Goal: Find specific fact: Find specific fact

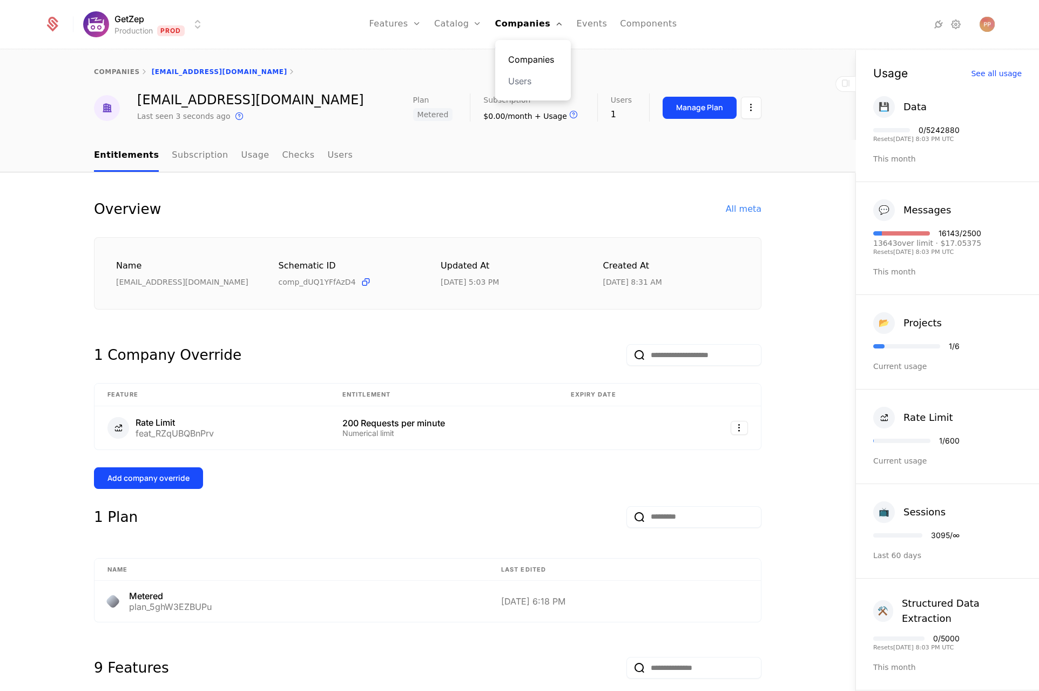
click at [520, 62] on link "Companies" at bounding box center [533, 59] width 50 height 13
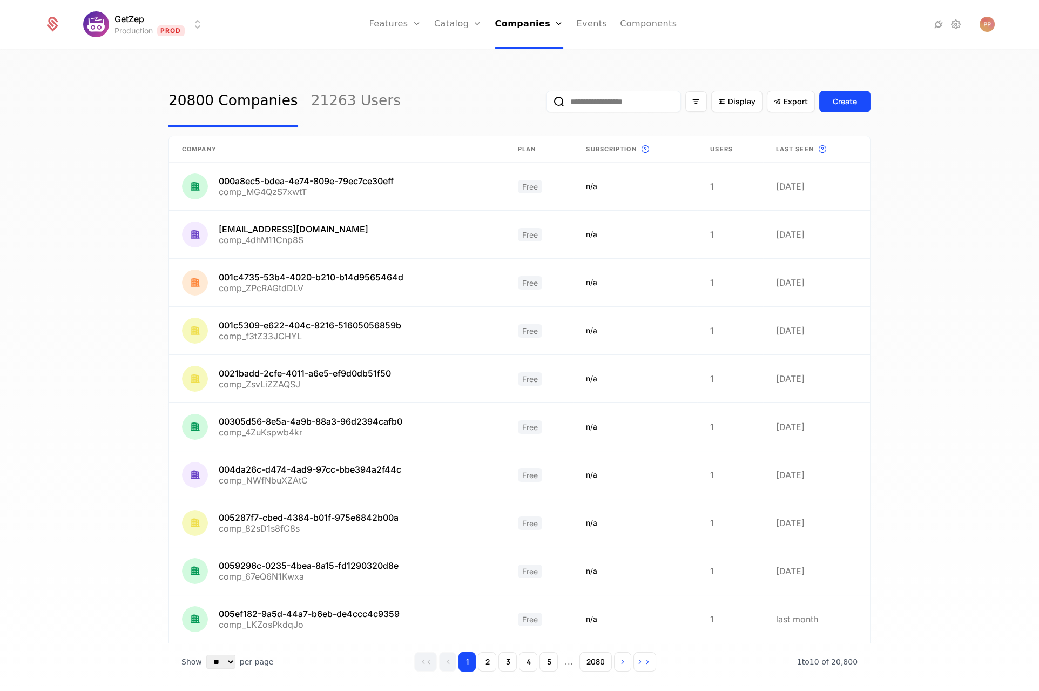
click at [633, 86] on div "Display Export Create" at bounding box center [708, 101] width 325 height 51
click at [625, 97] on input "email" at bounding box center [613, 102] width 135 height 22
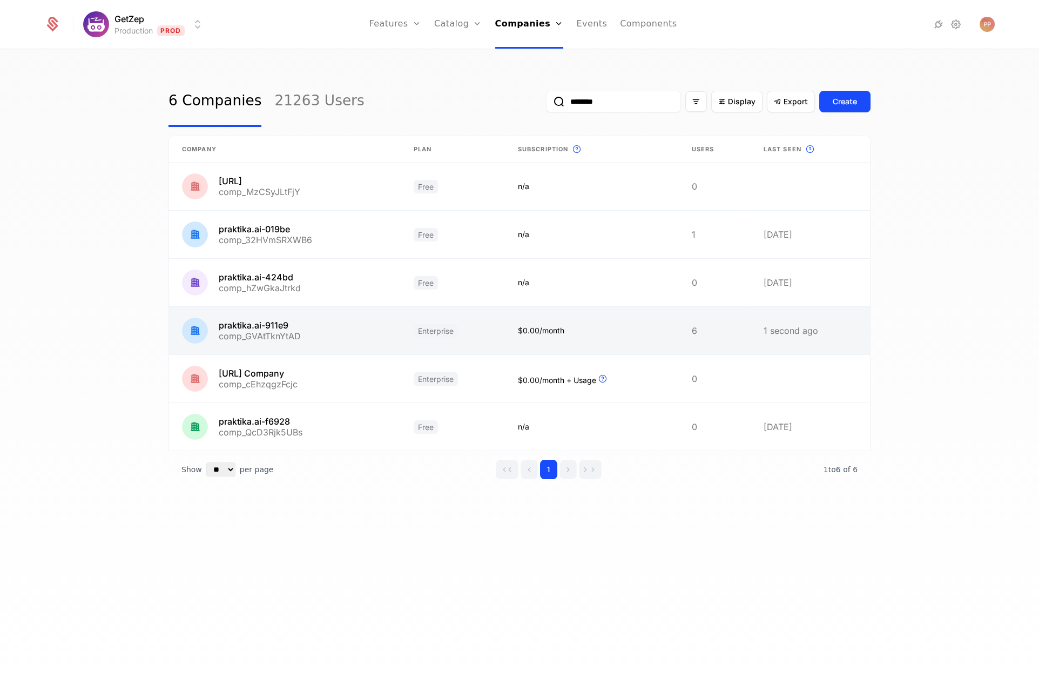
type input "********"
click at [318, 339] on link at bounding box center [285, 331] width 232 height 48
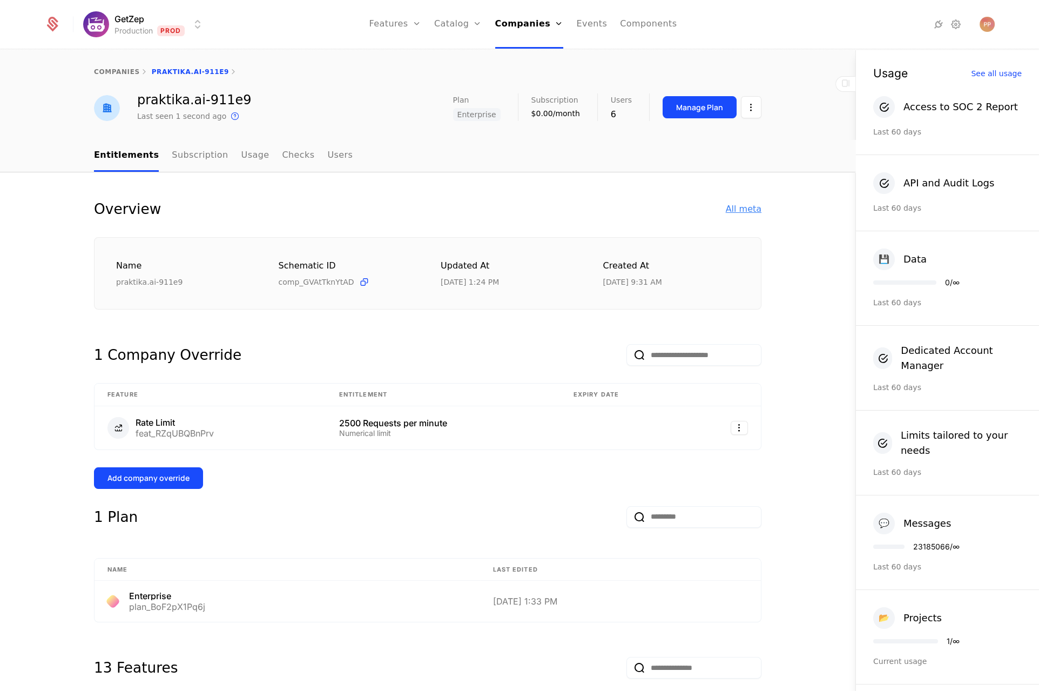
click at [746, 205] on div "All meta" at bounding box center [744, 209] width 36 height 13
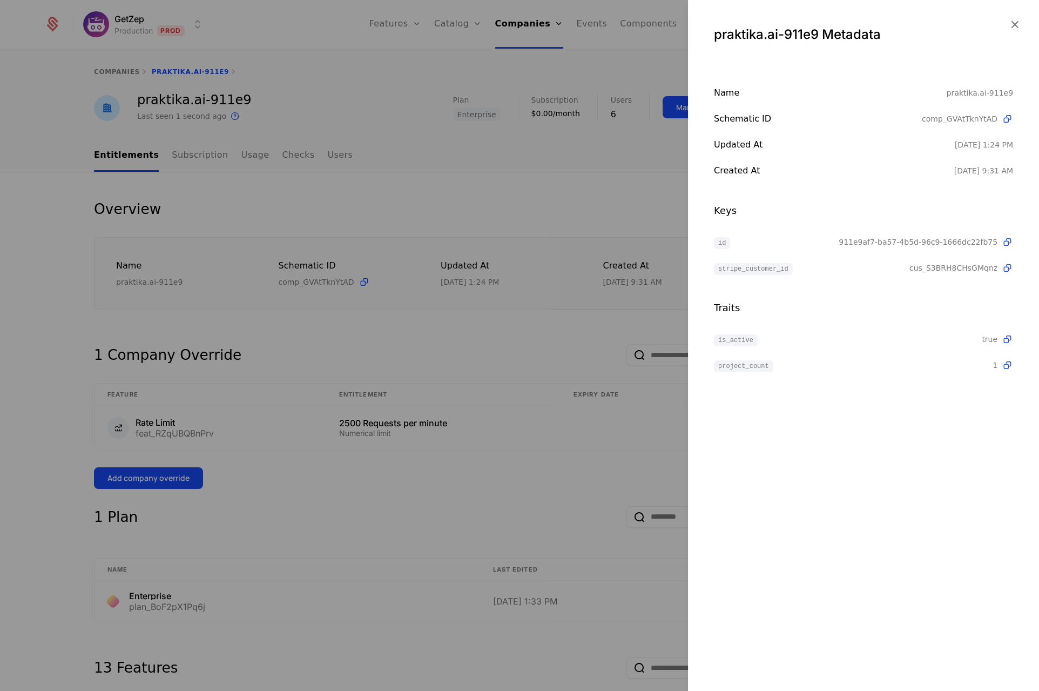
click at [882, 238] on span "911e9af7-ba57-4b5d-96c9-1666dc22fb75" at bounding box center [918, 242] width 159 height 11
copy span "911e9af7-ba57-4b5d-96c9-1666dc22fb75"
